Goal: Transaction & Acquisition: Subscribe to service/newsletter

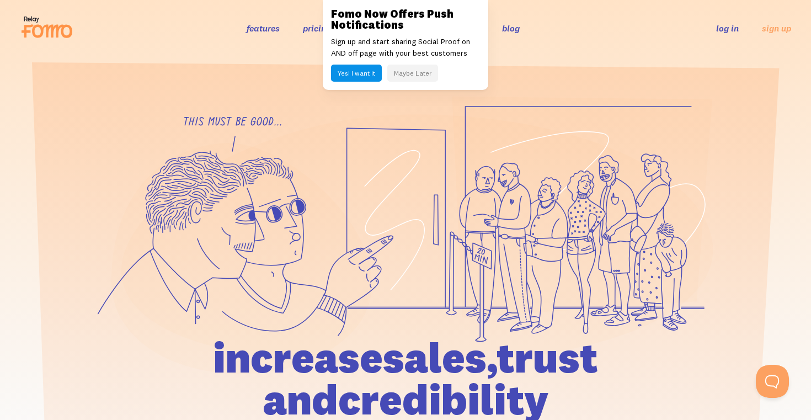
click at [422, 54] on p "Sign up and start sharing Social Proof on AND off page with your best customers" at bounding box center [405, 47] width 149 height 23
click at [350, 42] on p "Sign up and start sharing Social Proof on AND off page with your best customers" at bounding box center [405, 47] width 149 height 23
drag, startPoint x: 328, startPoint y: 38, endPoint x: 487, endPoint y: 52, distance: 159.6
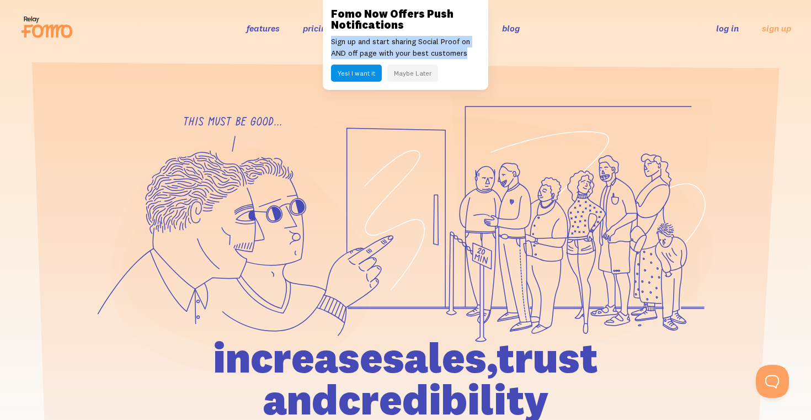
click at [487, 52] on div "Fomo Now Offers Push Notifications Sign up and start sharing Social Proof on AN…" at bounding box center [406, 45] width 166 height 90
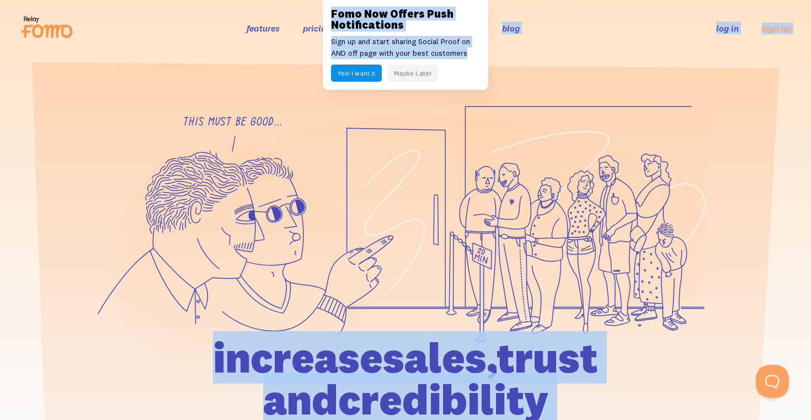
drag, startPoint x: 484, startPoint y: 52, endPoint x: 295, endPoint y: 47, distance: 188.8
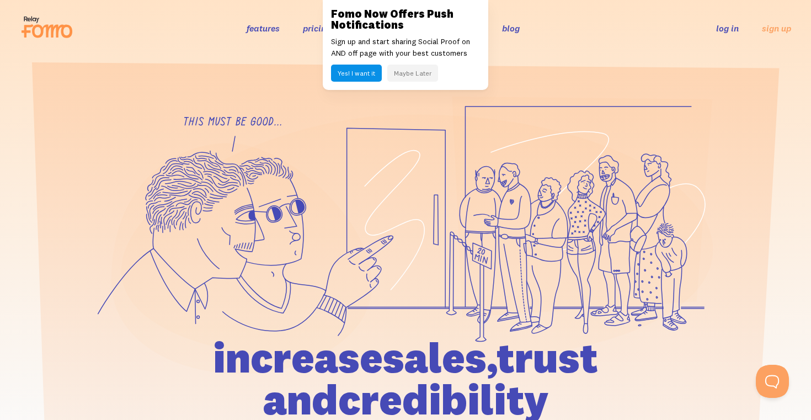
click at [335, 30] on h3 "Fomo Now Offers Push Notifications" at bounding box center [405, 19] width 149 height 22
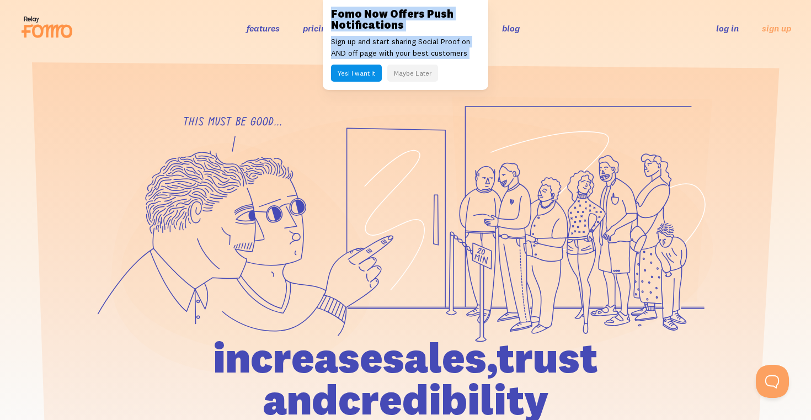
drag, startPoint x: 335, startPoint y: 30, endPoint x: 370, endPoint y: 50, distance: 40.5
click at [368, 48] on div "Fomo Now Offers Push Notifications Sign up and start sharing Social Proof on AN…" at bounding box center [406, 45] width 166 height 90
click at [370, 50] on p "Sign up and start sharing Social Proof on AND off page with your best customers" at bounding box center [405, 47] width 149 height 23
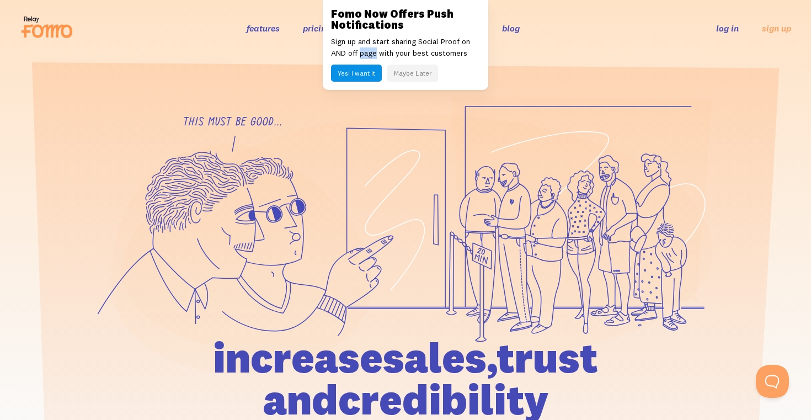
click at [370, 50] on p "Sign up and start sharing Social Proof on AND off page with your best customers" at bounding box center [405, 47] width 149 height 23
click at [492, 61] on section at bounding box center [405, 289] width 811 height 467
click at [413, 77] on button "Maybe Later" at bounding box center [412, 73] width 51 height 17
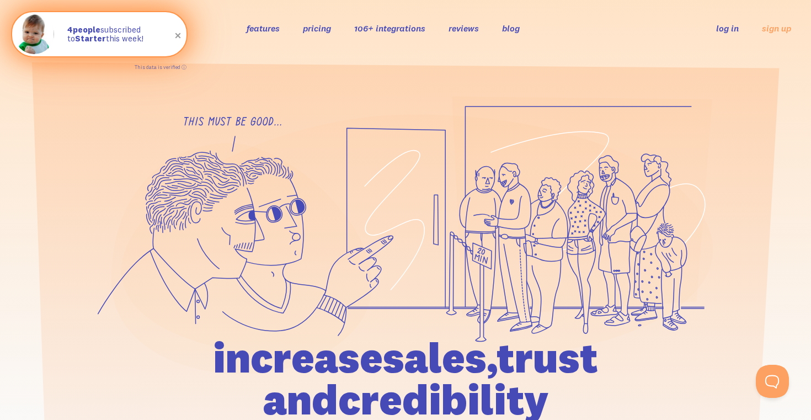
click at [86, 41] on strong "Starter" at bounding box center [90, 38] width 31 height 10
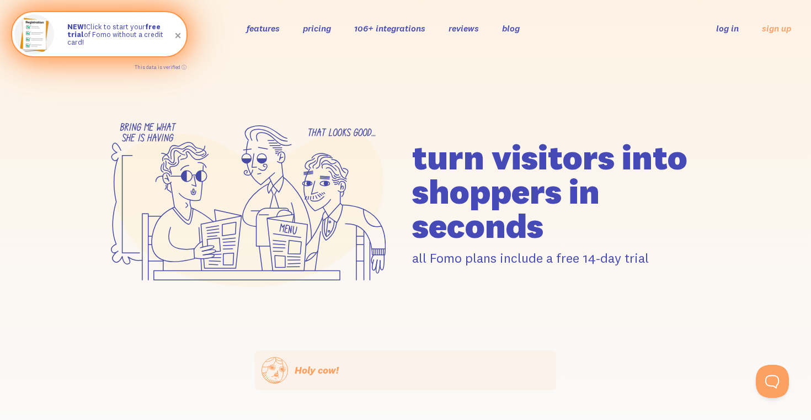
click at [118, 51] on div "NEW! Click to start your free trial of Fomo without a credit card!" at bounding box center [121, 34] width 130 height 44
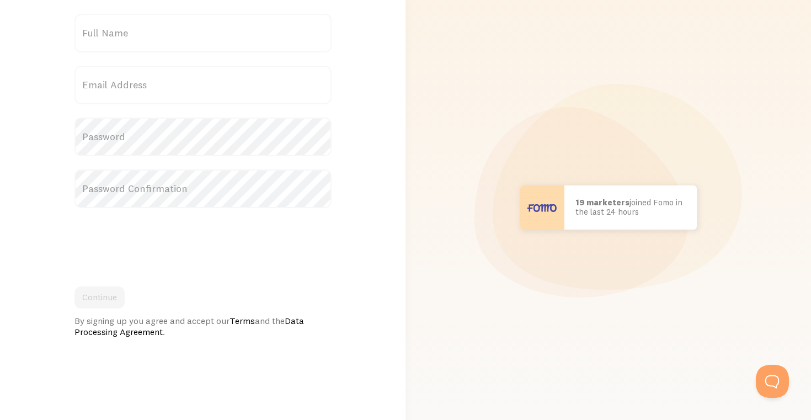
scroll to position [130, 0]
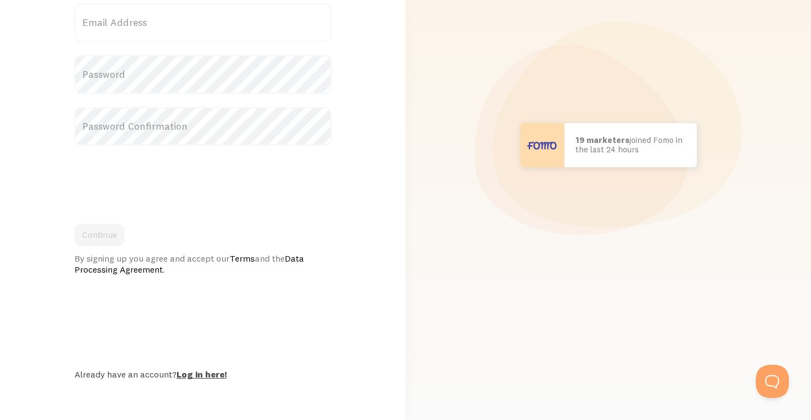
click at [210, 375] on link "Log in here!" at bounding box center [202, 374] width 50 height 11
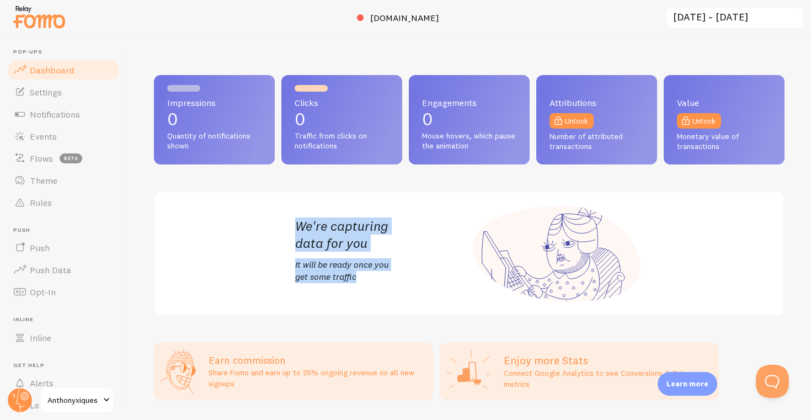
drag, startPoint x: 445, startPoint y: 304, endPoint x: 304, endPoint y: 215, distance: 166.2
click at [304, 216] on div "We're capturing data for you It will be ready once you get some traffic" at bounding box center [469, 253] width 375 height 123
click at [304, 215] on div "We're capturing data for you It will be ready once you get some traffic" at bounding box center [469, 253] width 375 height 123
